Goal: Transaction & Acquisition: Book appointment/travel/reservation

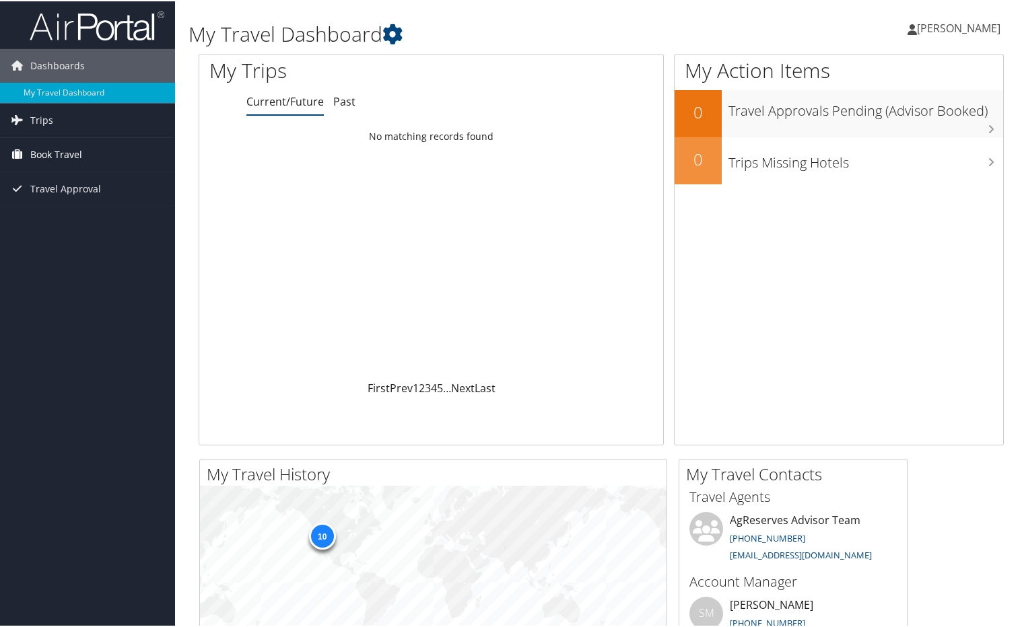
click at [39, 153] on span "Book Travel" at bounding box center [56, 154] width 52 height 34
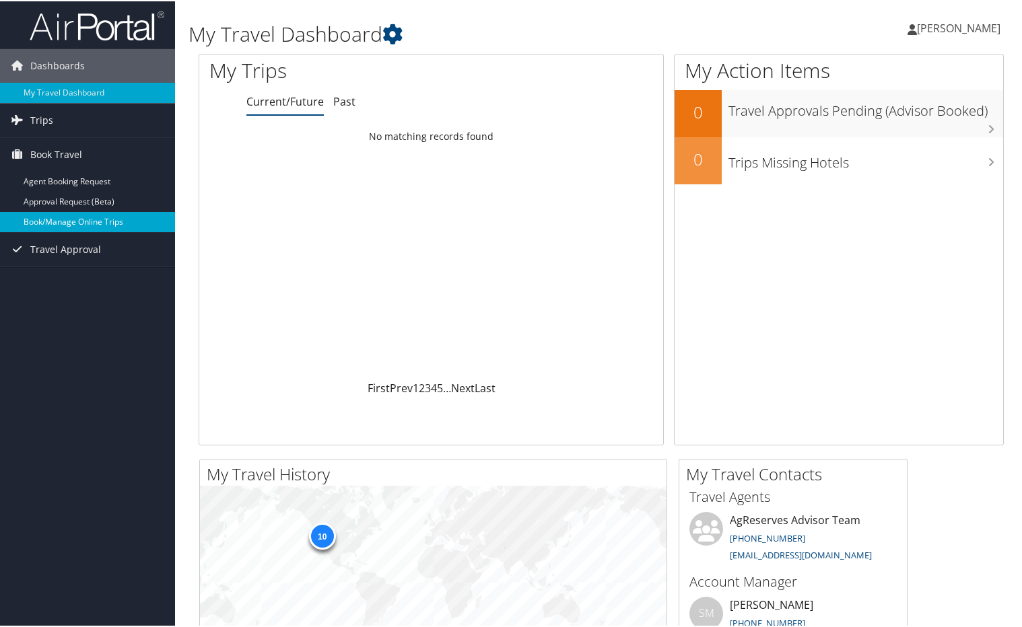
click at [57, 221] on link "Book/Manage Online Trips" at bounding box center [87, 221] width 175 height 20
